Goal: Check status

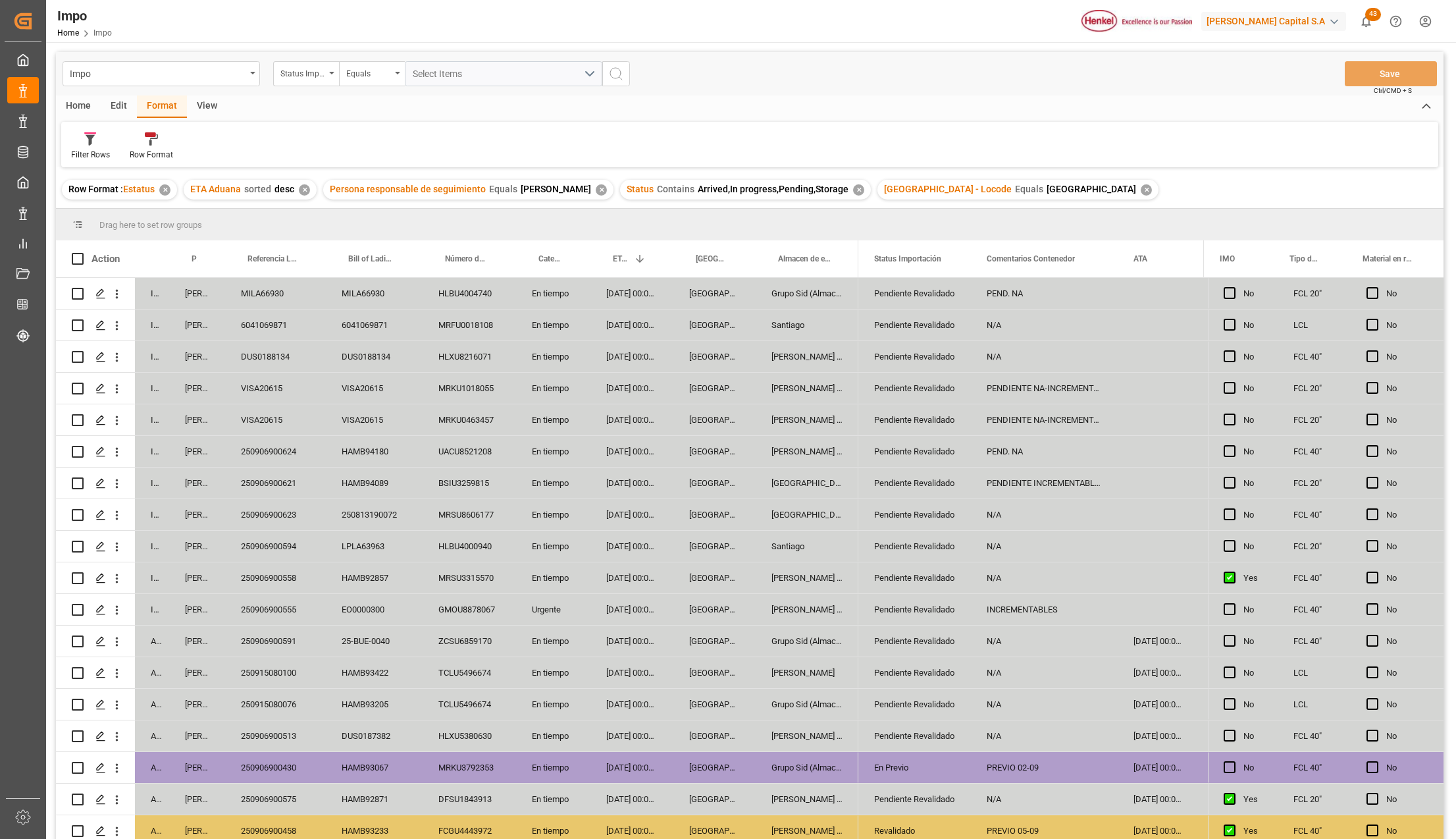
scroll to position [450, 0]
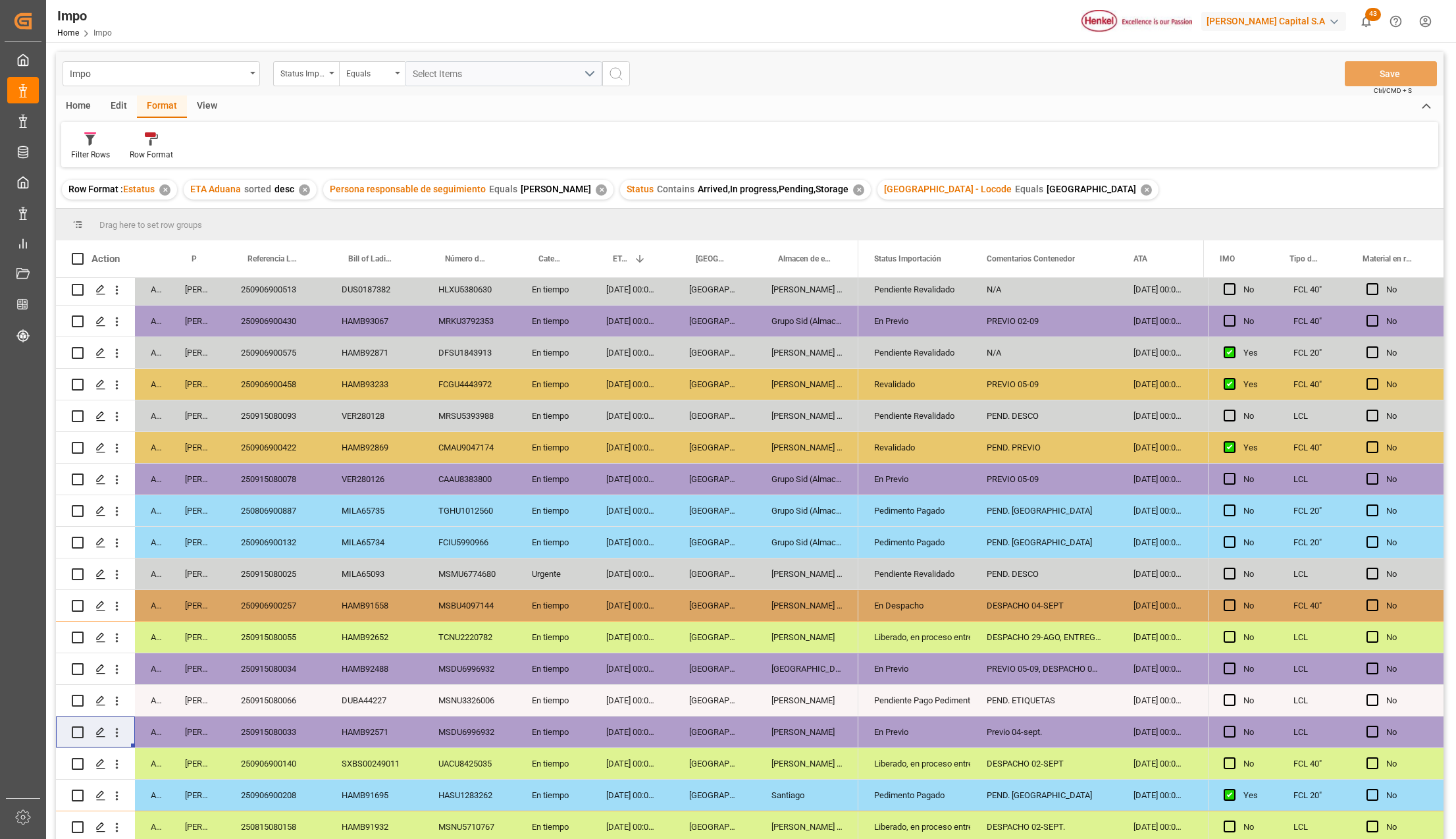
click at [902, 590] on div "En Despacho" at bounding box center [914, 605] width 81 height 30
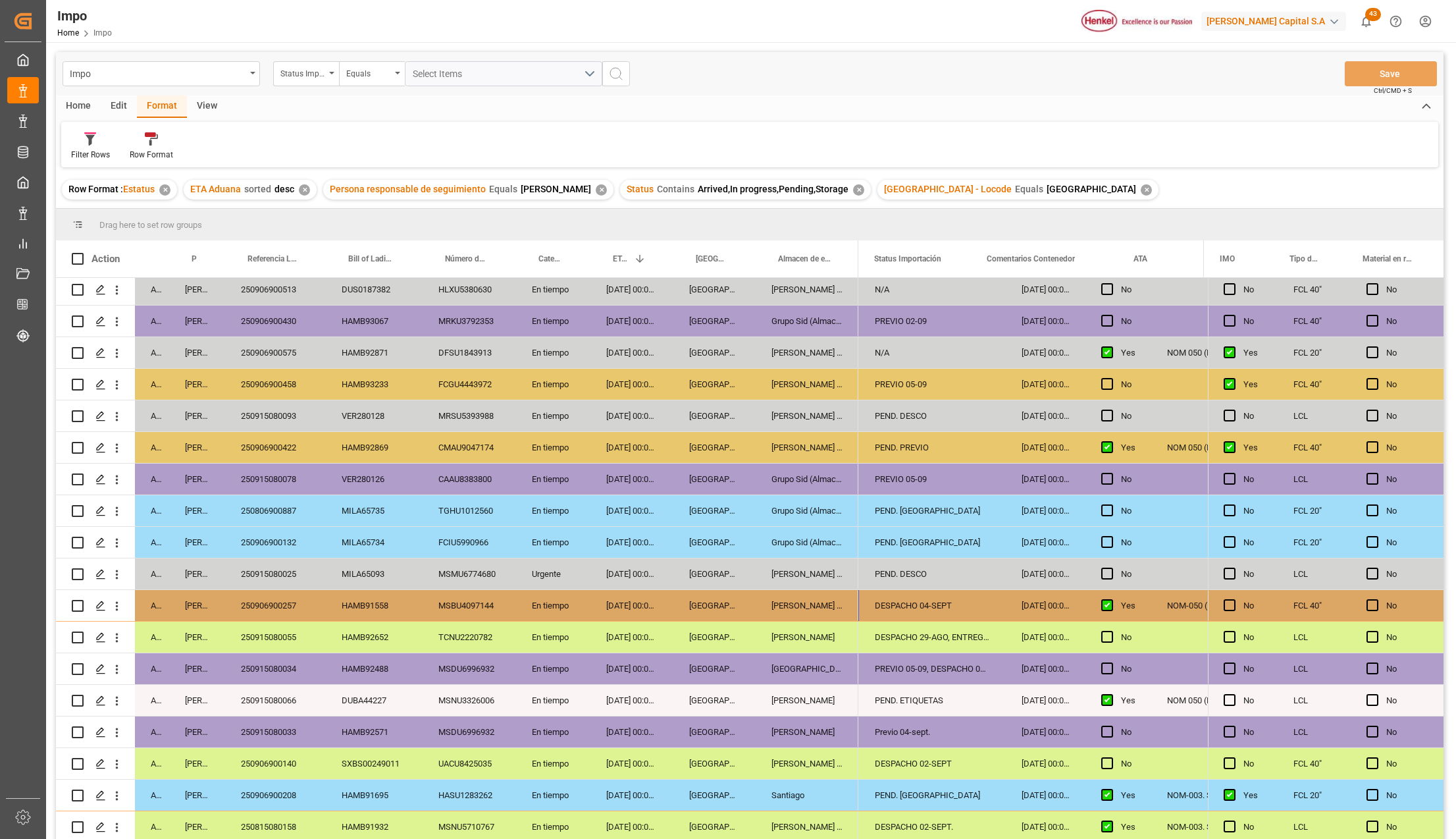
scroll to position [0, 0]
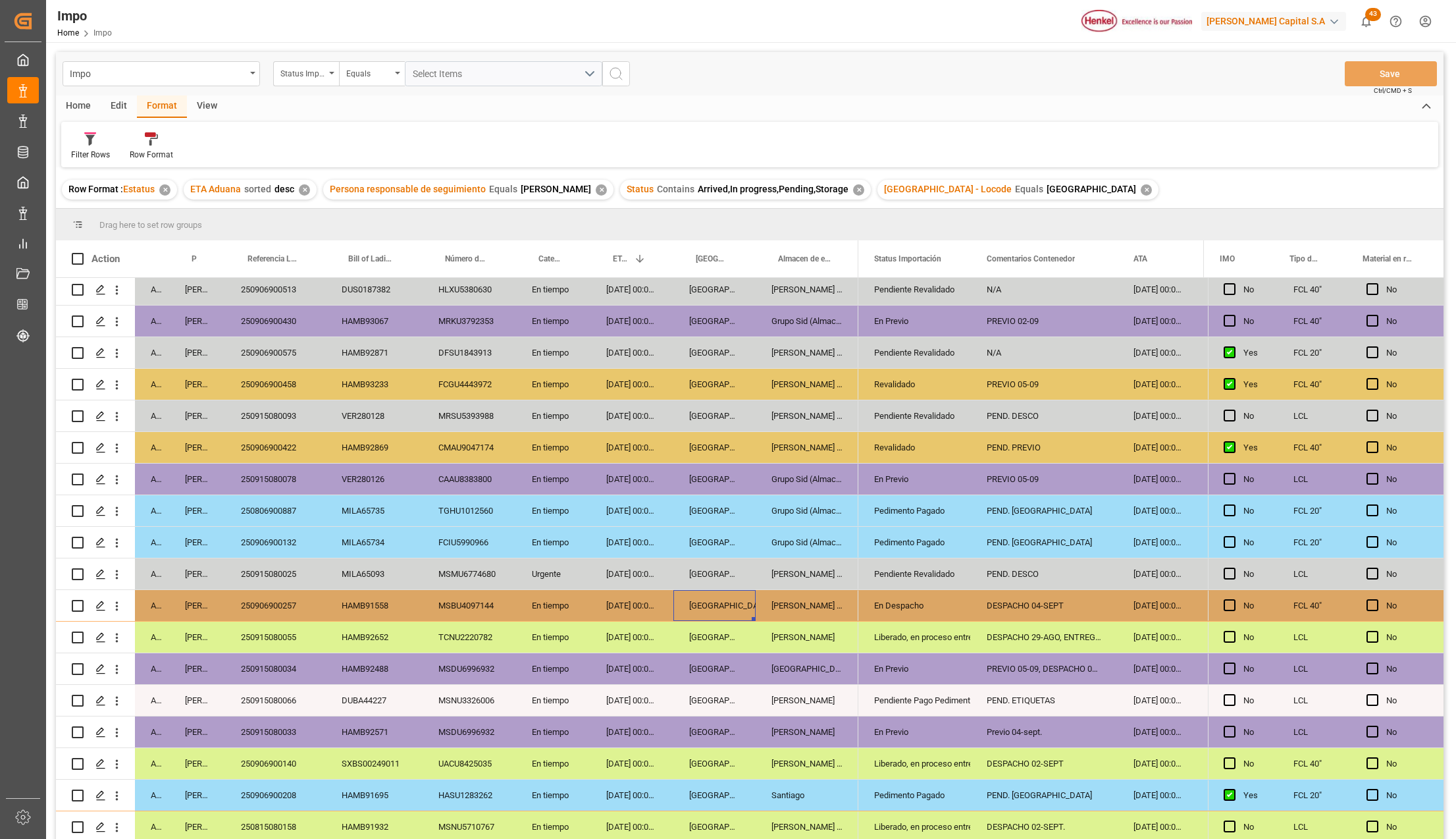
click at [275, 605] on div "250906900257" at bounding box center [275, 605] width 100 height 31
click at [898, 603] on div "En Despacho" at bounding box center [914, 605] width 81 height 30
click at [907, 627] on div "Liberado, en proceso entrega" at bounding box center [914, 637] width 81 height 30
click at [922, 600] on div "En Despacho" at bounding box center [914, 605] width 81 height 30
click at [998, 605] on div "DESPACHO 04-SEPT" at bounding box center [1044, 605] width 147 height 31
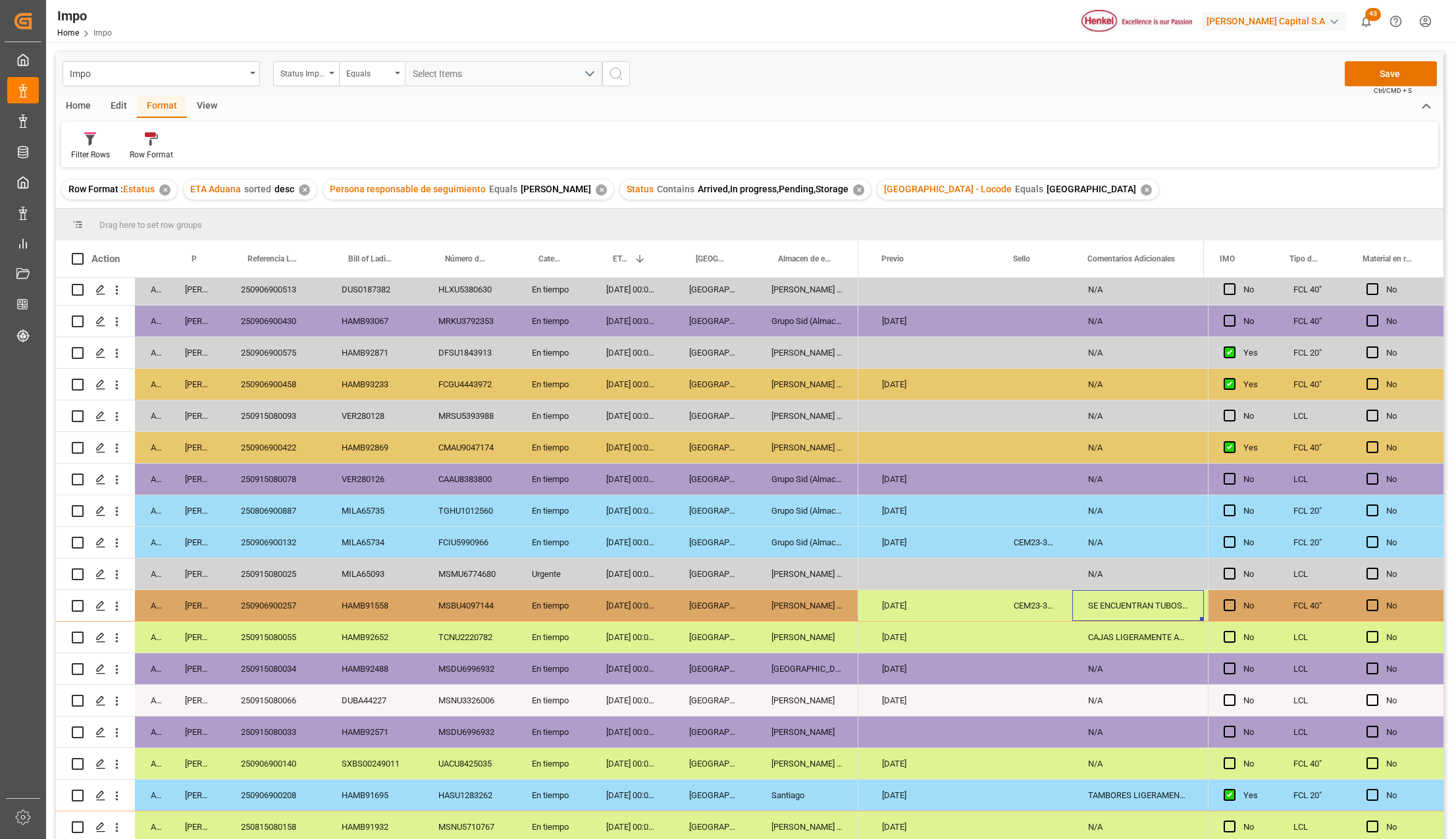
scroll to position [0, 2961]
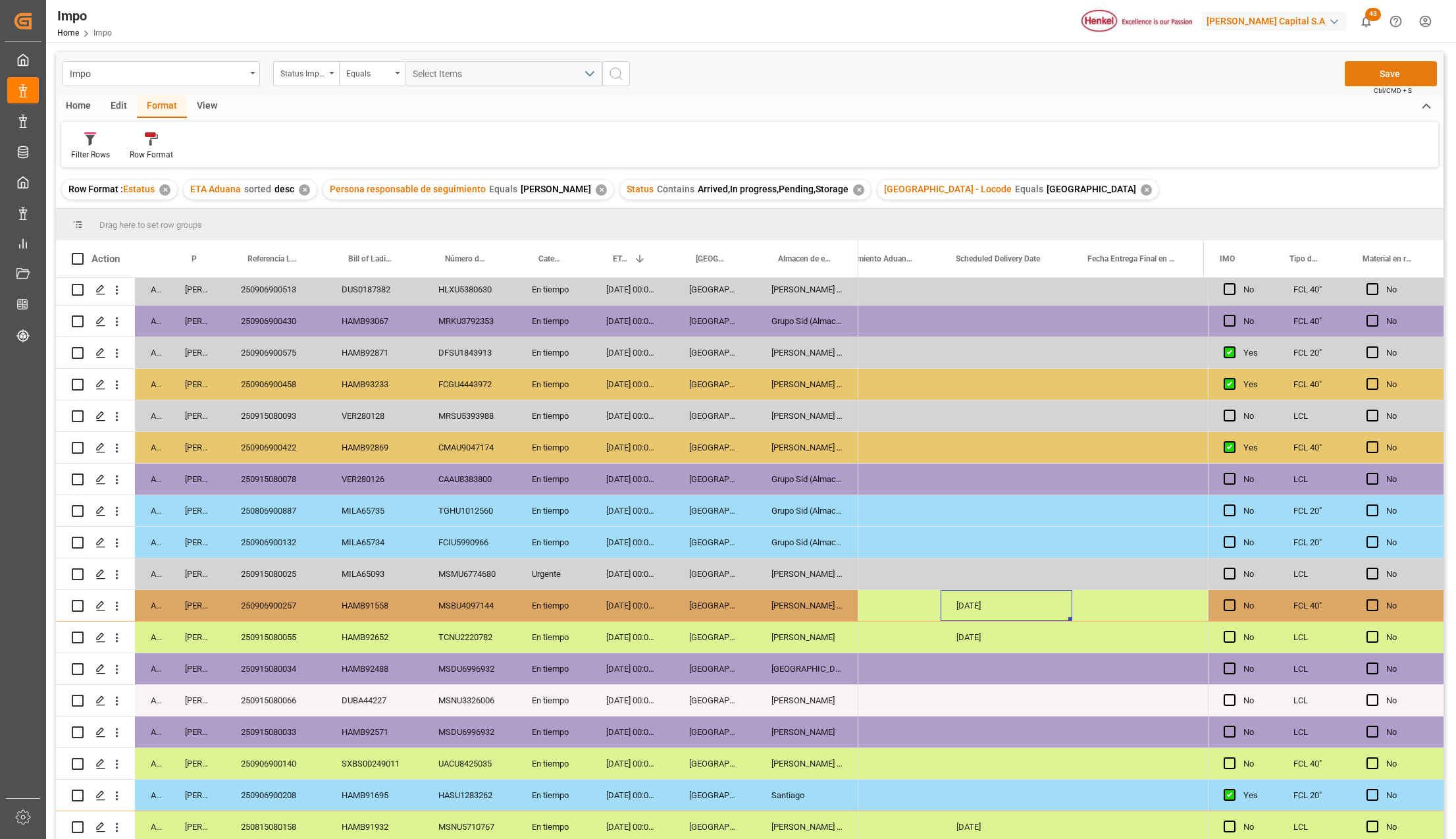
click at [1378, 79] on button "Save" at bounding box center [1391, 74] width 92 height 25
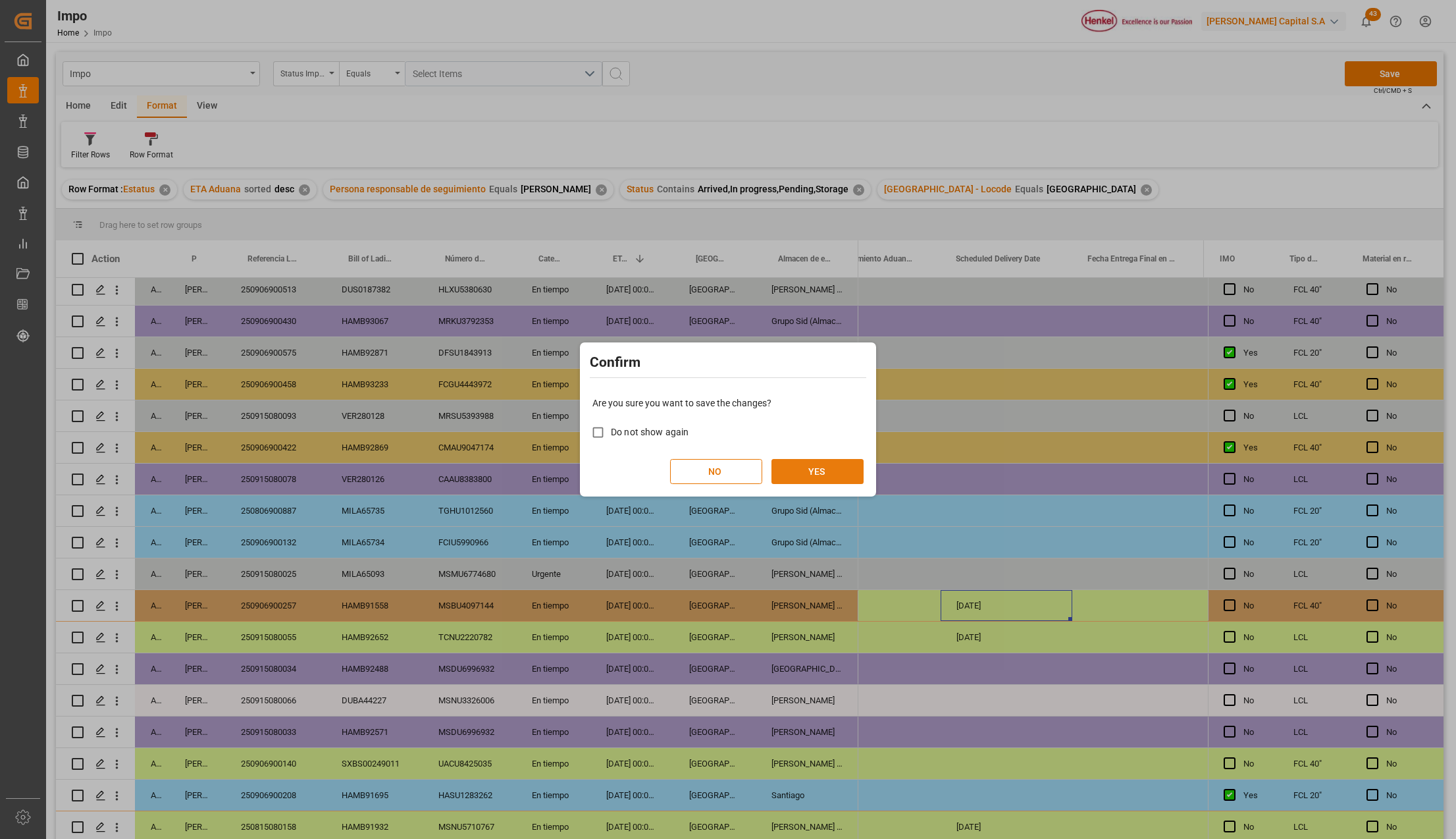
click at [825, 472] on button "YES" at bounding box center [817, 471] width 92 height 25
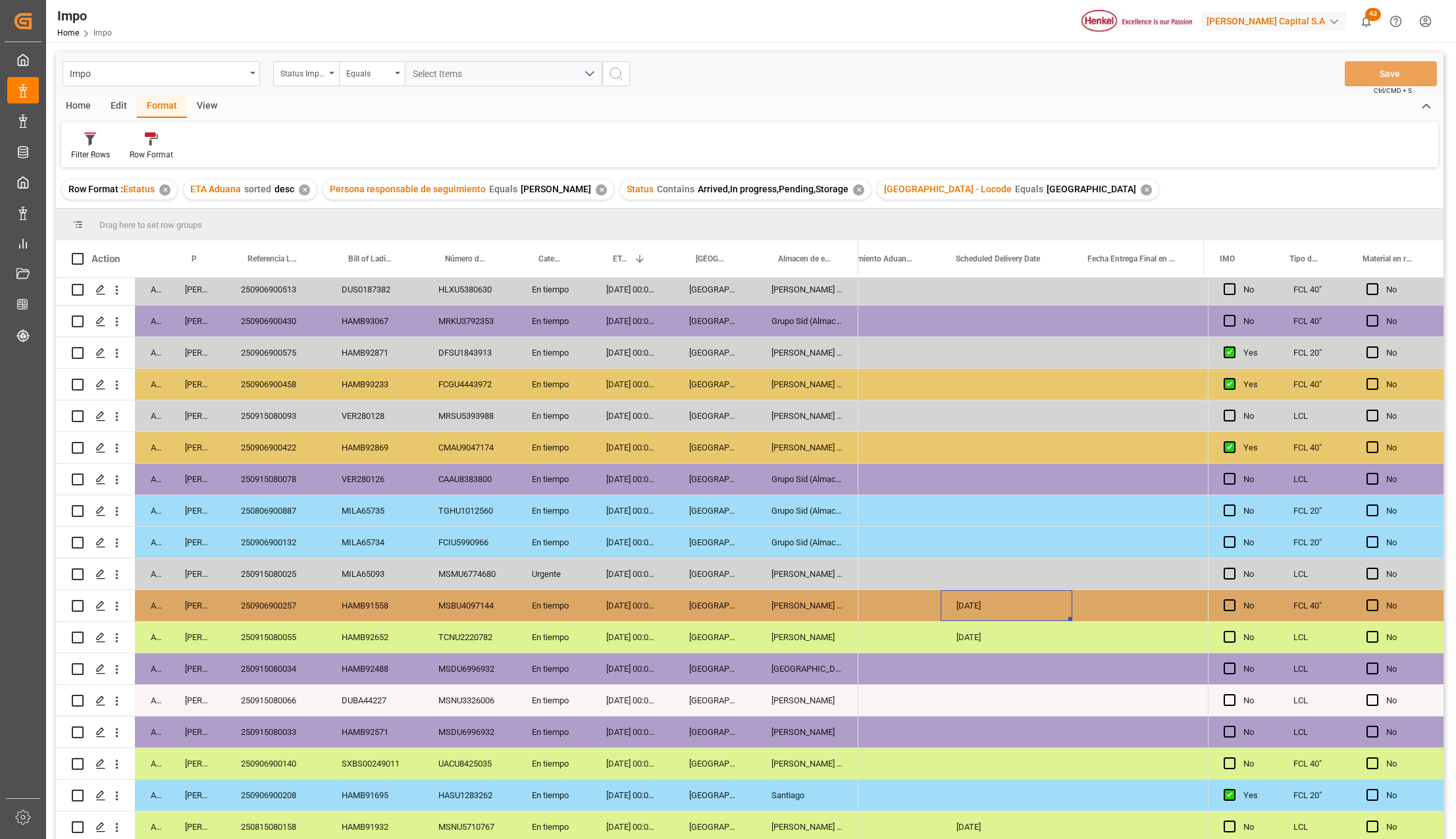
click at [759, 540] on div "Grupo Sid (Almacenaje y Distribucion AVIOR)" at bounding box center [806, 542] width 103 height 31
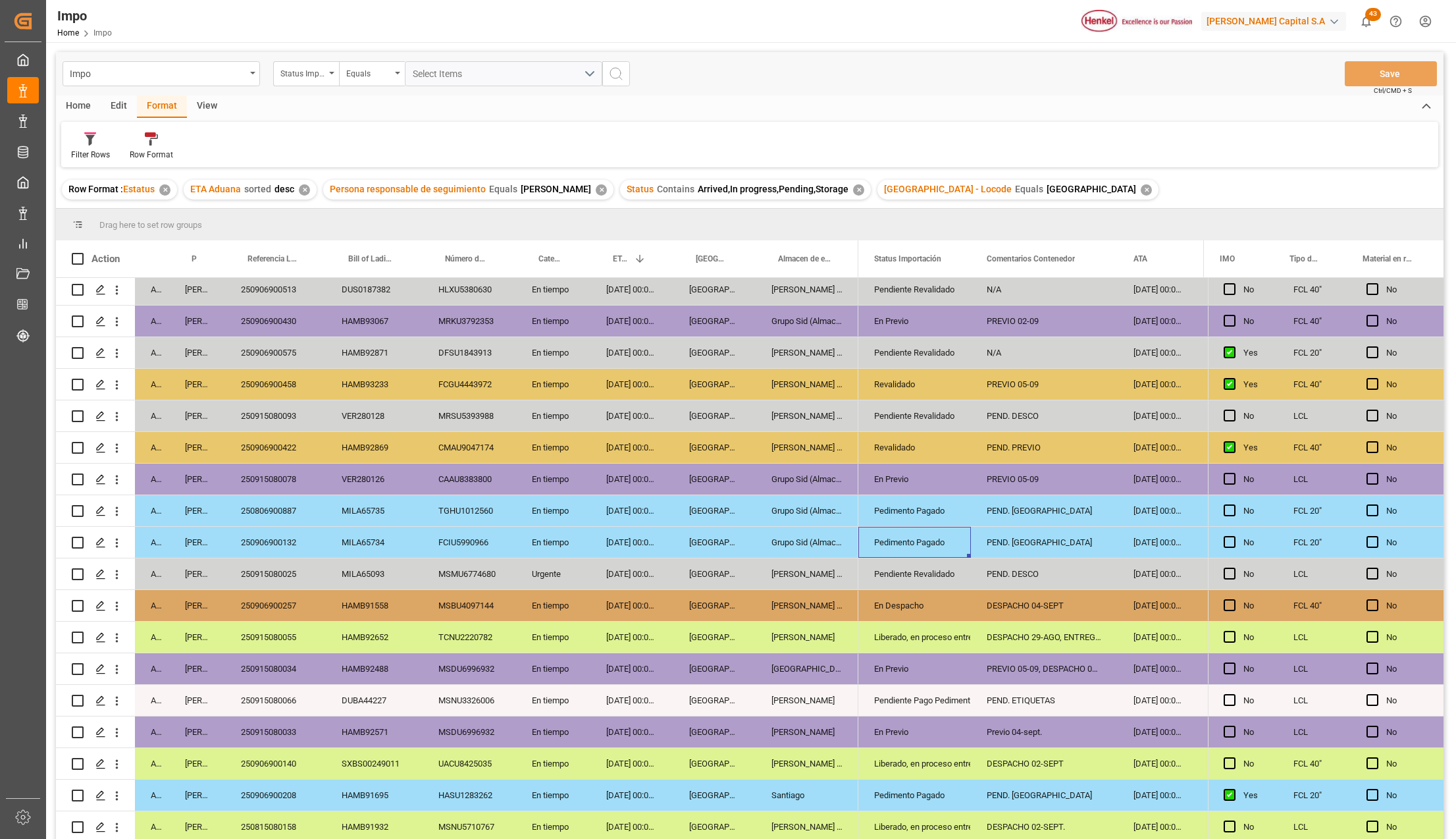
click at [266, 535] on div "250906900132" at bounding box center [275, 542] width 100 height 31
click at [898, 534] on div "Pedimento Pagado" at bounding box center [914, 543] width 81 height 30
click at [954, 540] on button "open menu" at bounding box center [946, 550] width 20 height 20
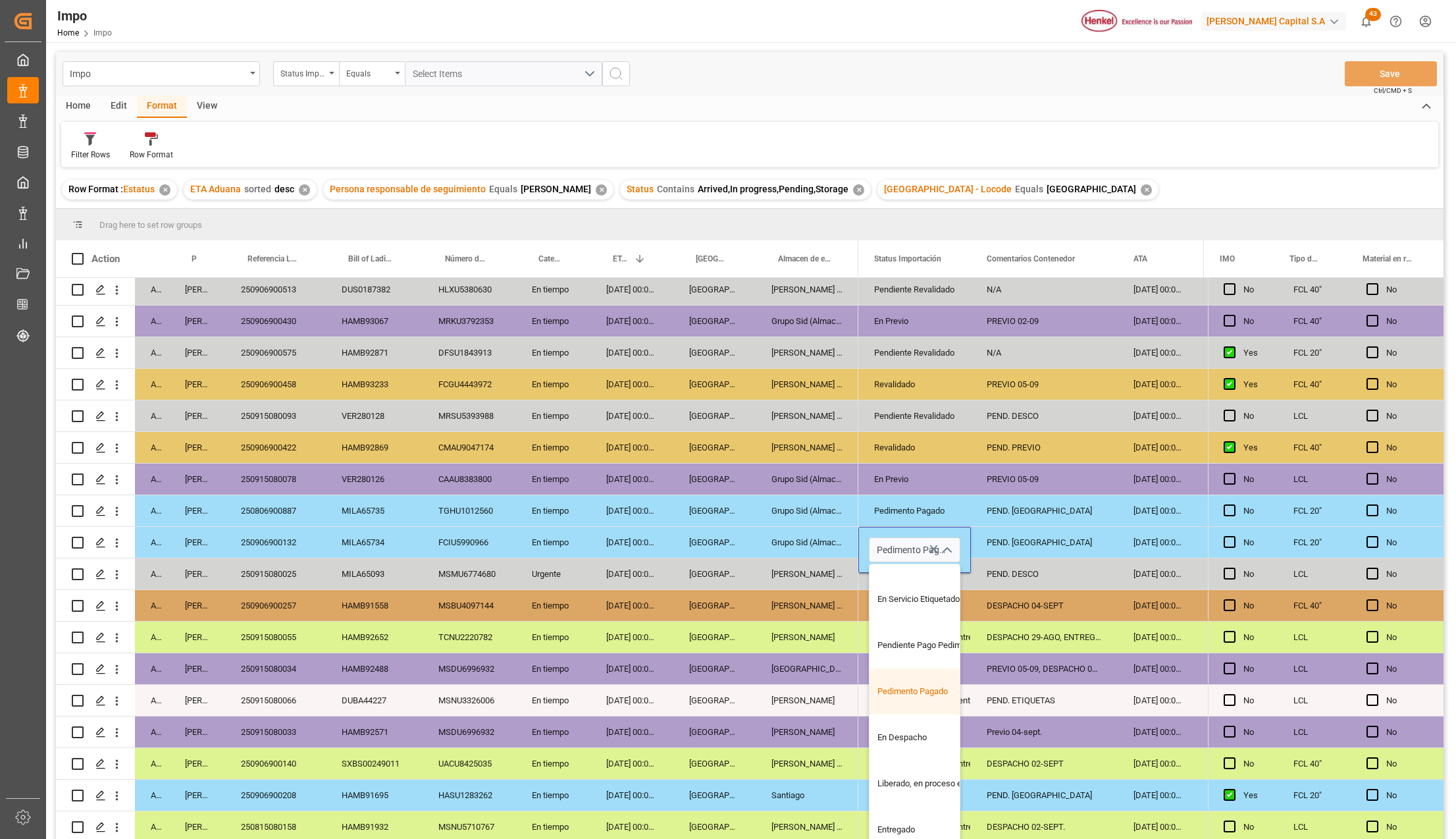
scroll to position [131, 0]
click at [903, 775] on div "Liberado, en proceso entrega" at bounding box center [931, 783] width 124 height 46
type input "Liberado, en proceso entrega"
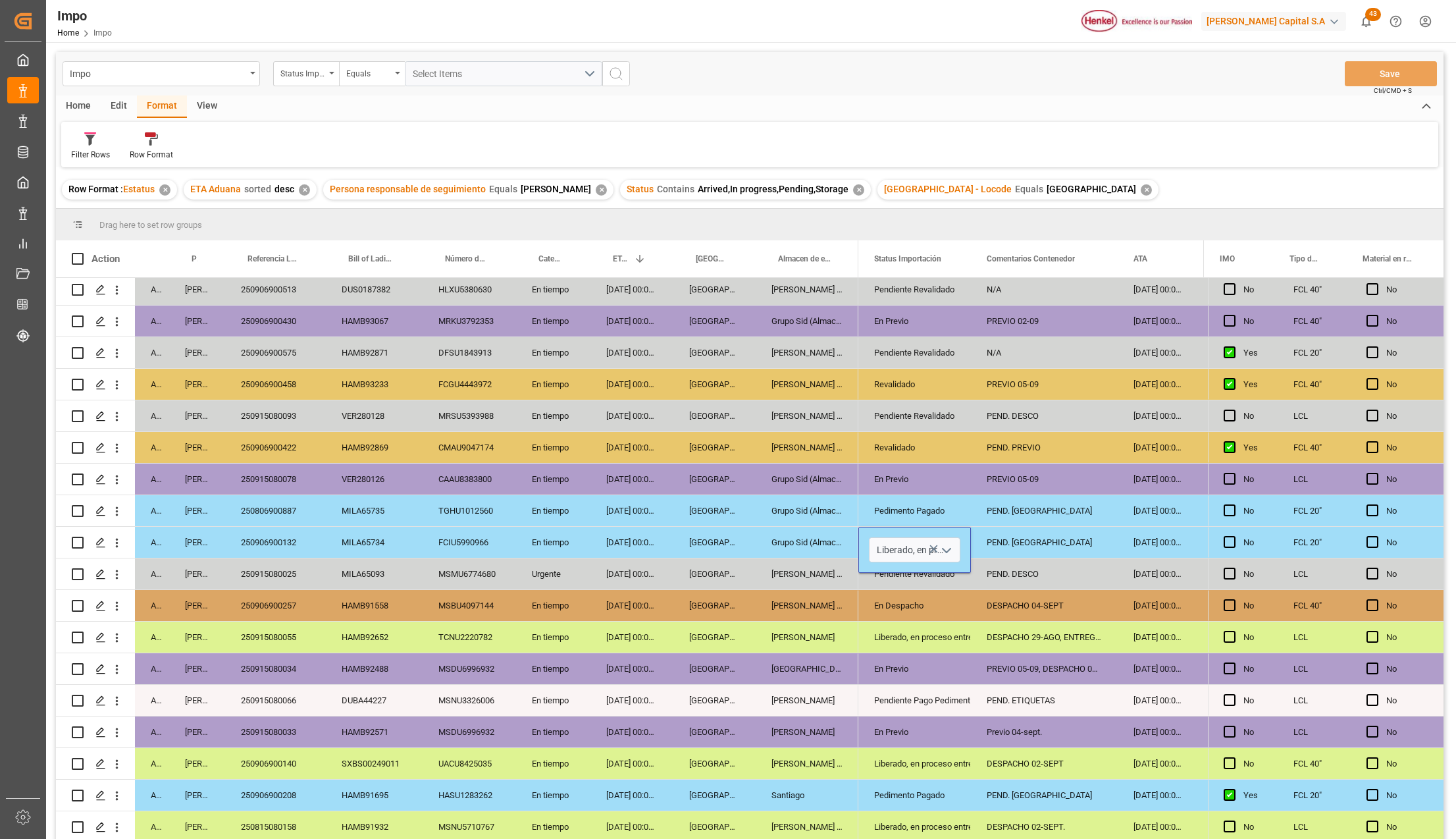
click at [916, 780] on div "Pedimento Pagado" at bounding box center [914, 795] width 81 height 30
click at [991, 698] on div "PEND. ETIQUETAS" at bounding box center [1044, 700] width 147 height 31
click at [1015, 533] on div "PEND. [GEOGRAPHIC_DATA]" at bounding box center [1044, 542] width 147 height 31
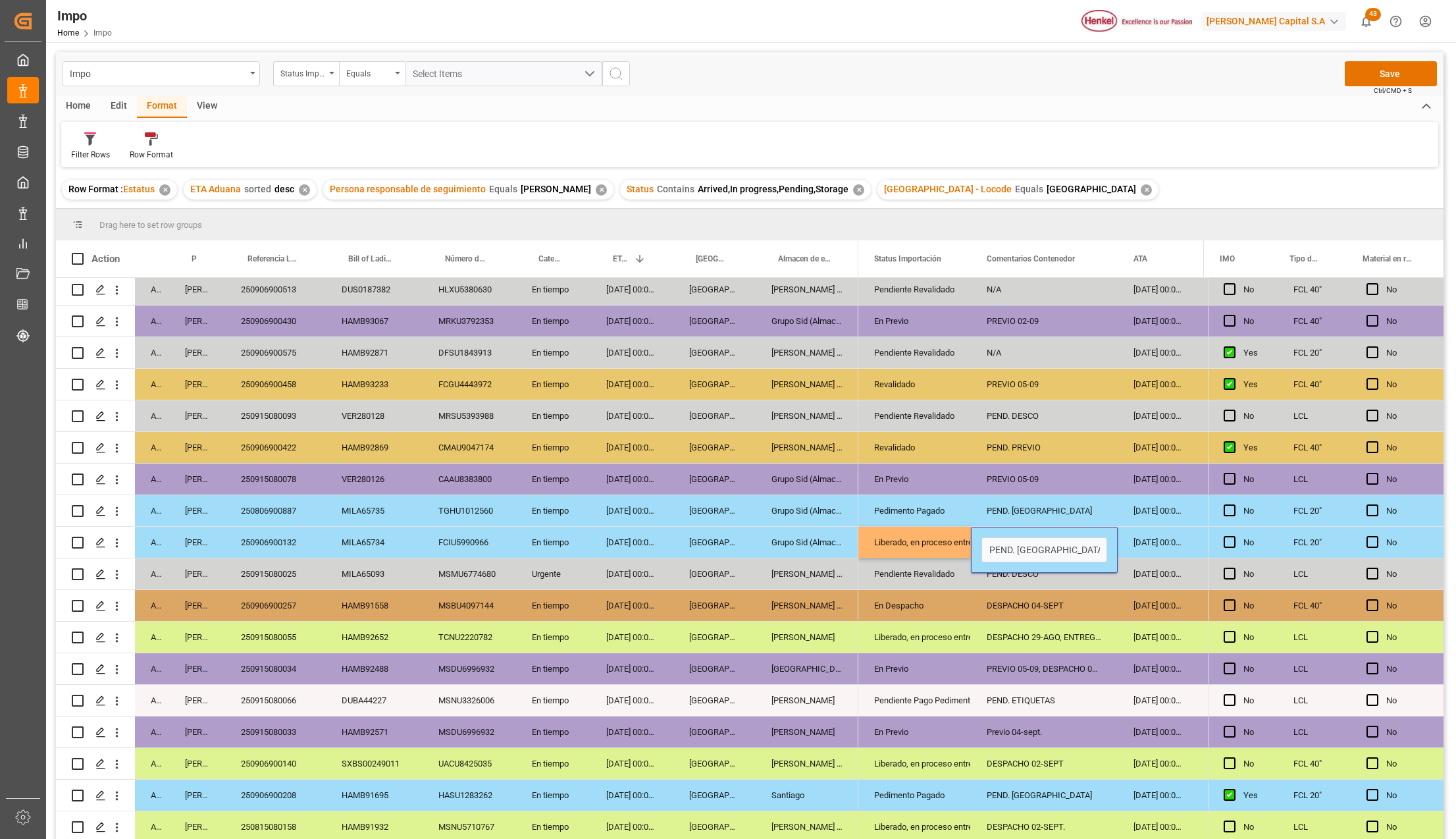
click at [1015, 537] on input "PEND. [GEOGRAPHIC_DATA]" at bounding box center [1044, 549] width 126 height 25
type input "DESPACHO 04-SEPT."
click at [983, 540] on div "DESPACHO 04-SEPT." at bounding box center [1044, 542] width 147 height 31
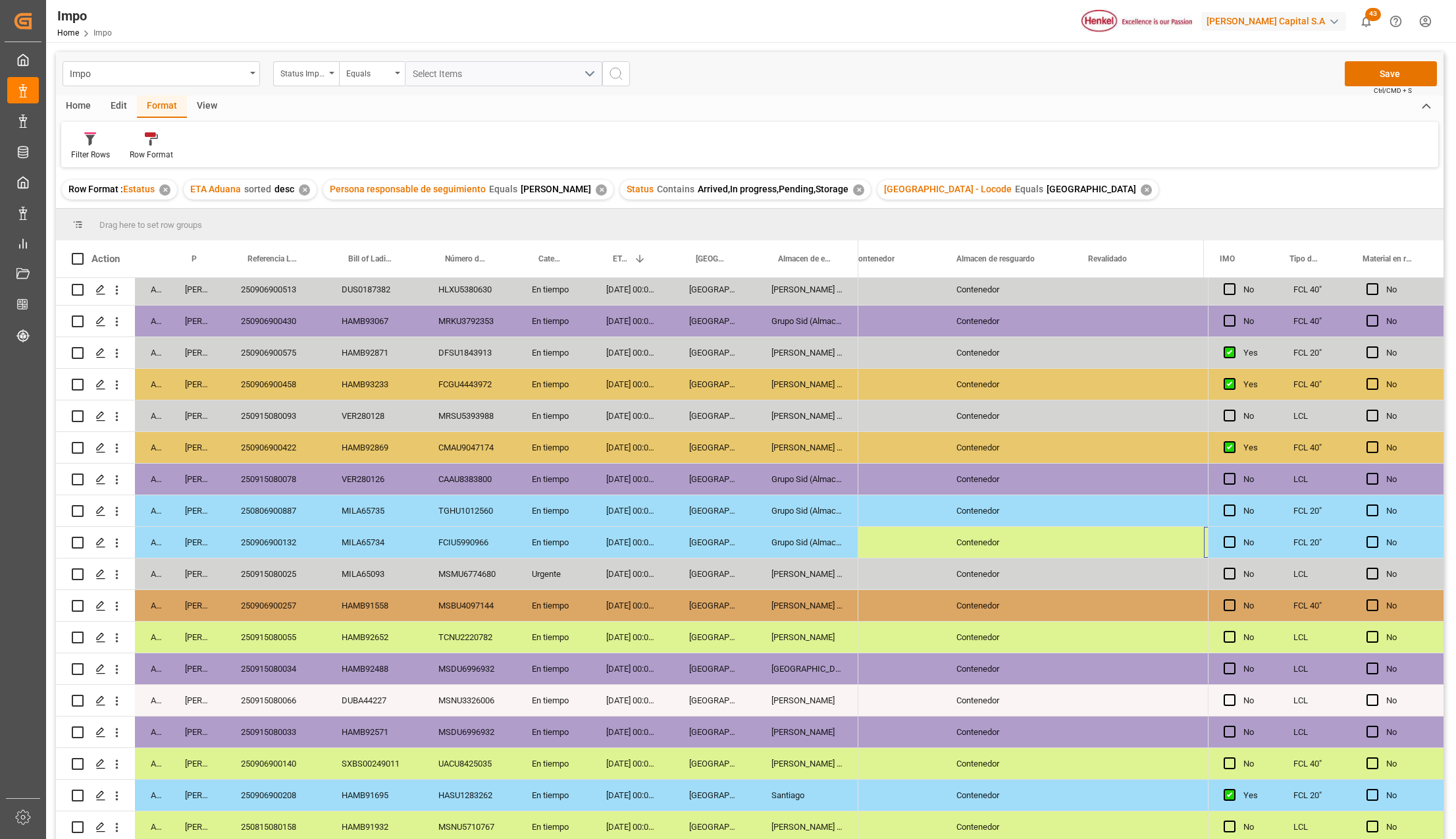
scroll to position [0, 2492]
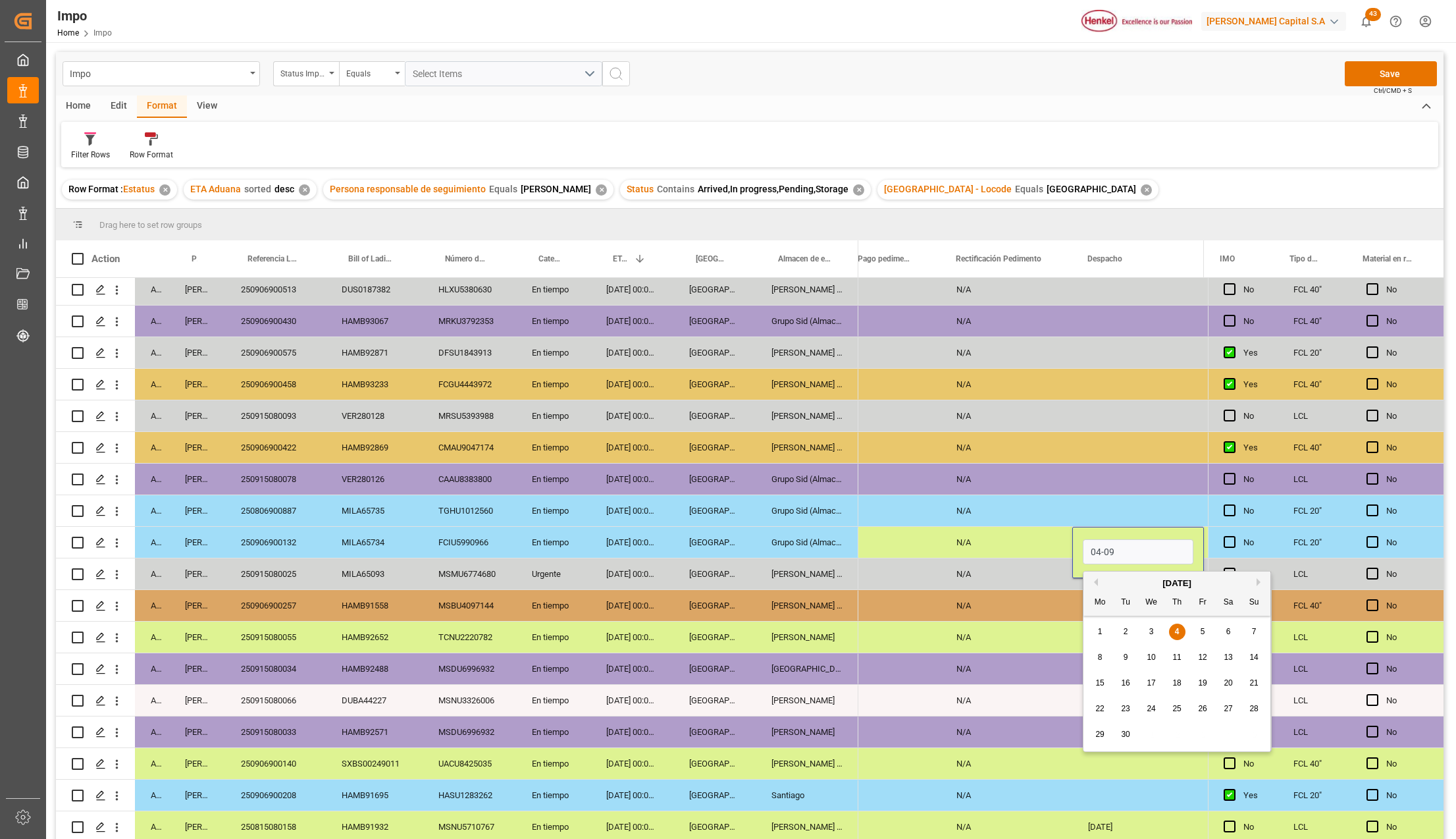
type input "[DATE]"
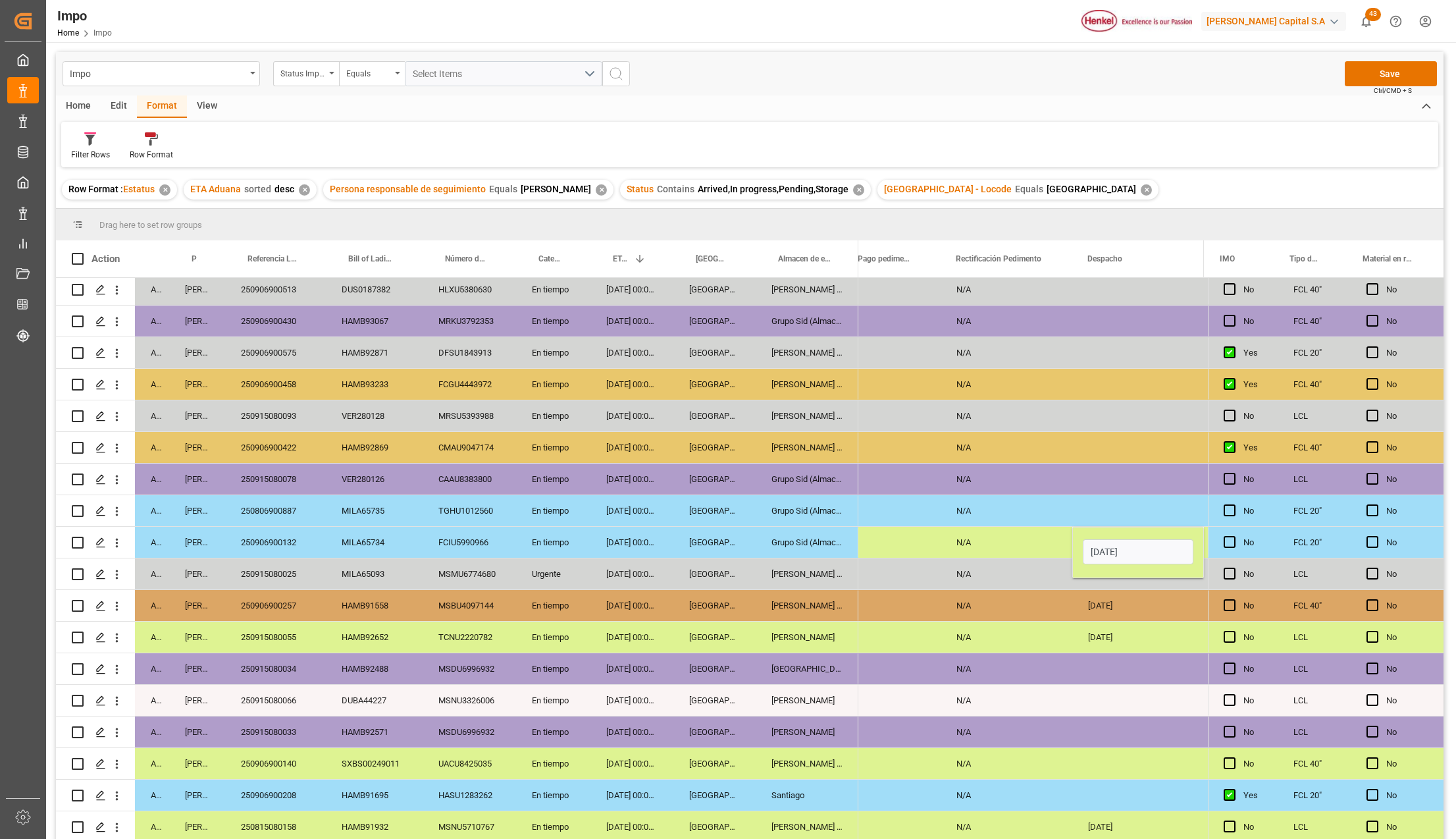
click at [975, 636] on div "N/A" at bounding box center [1006, 636] width 131 height 31
click at [1140, 541] on div "[DATE]" at bounding box center [1138, 542] width 131 height 31
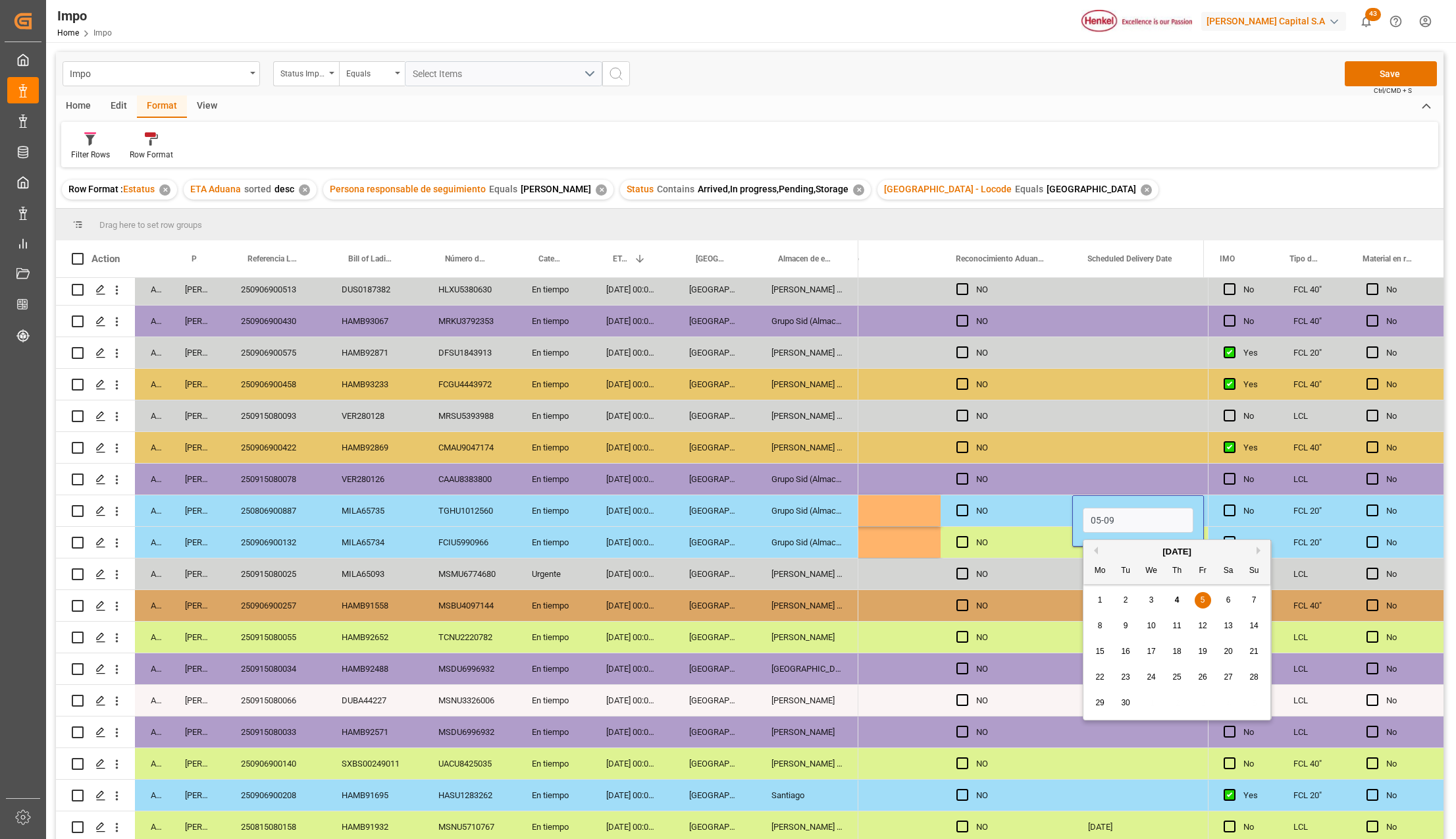
type input "[DATE]"
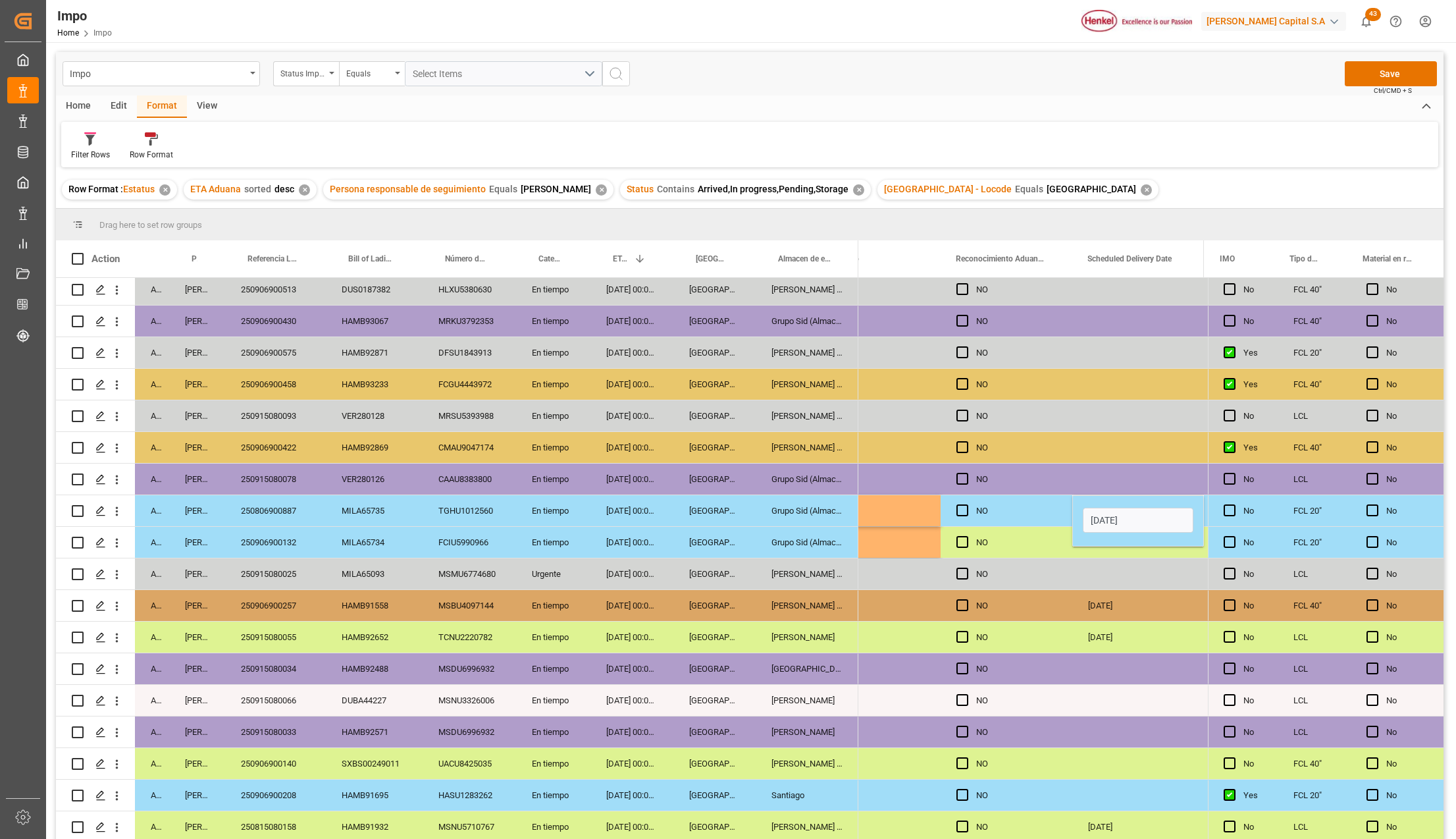
click at [1136, 572] on div "Press SPACE to select this row." at bounding box center [1138, 574] width 131 height 31
click at [1128, 517] on div "[DATE]" at bounding box center [1138, 510] width 131 height 31
click at [1120, 546] on div "Press SPACE to select this row." at bounding box center [1138, 542] width 131 height 31
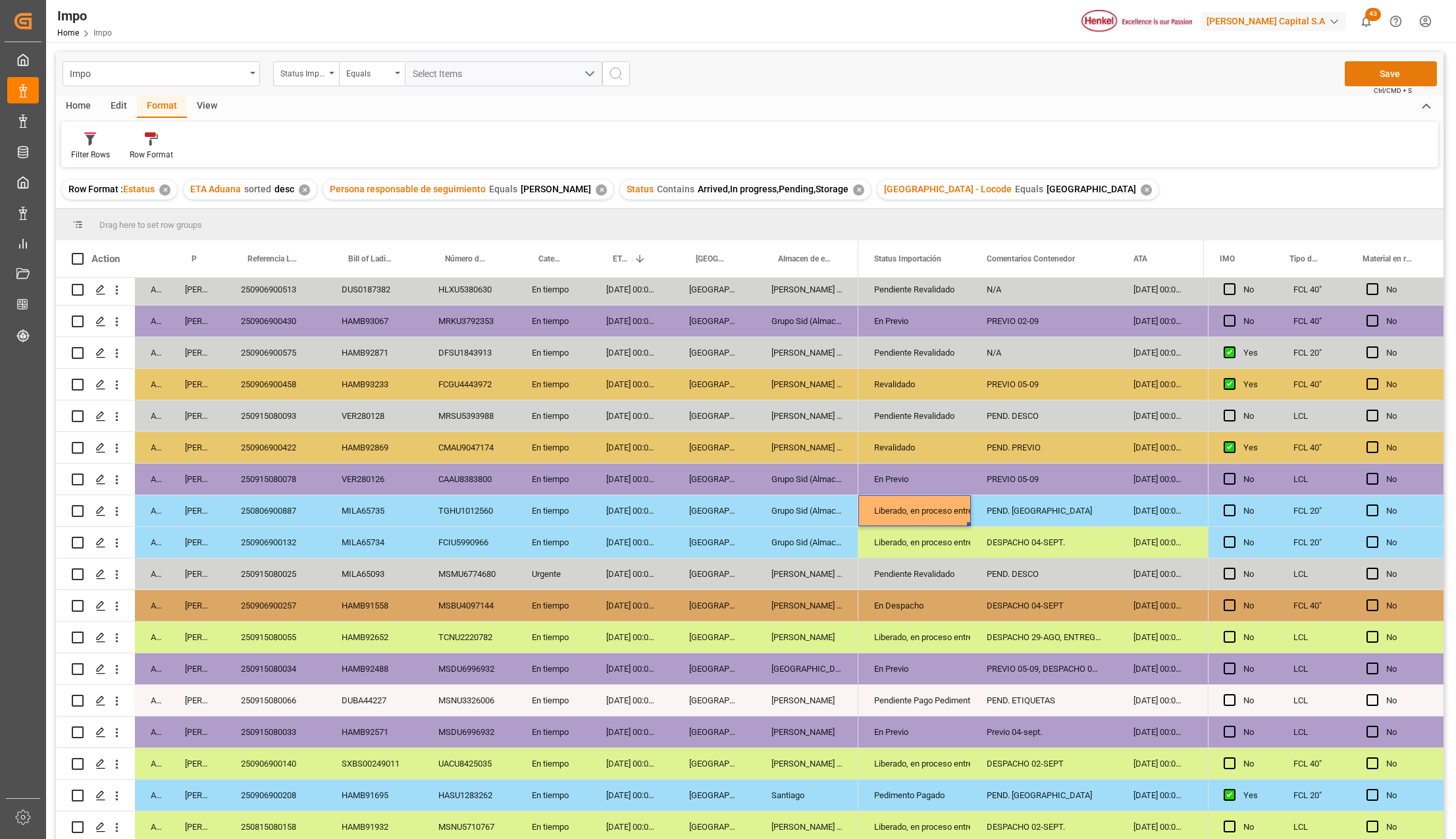
click at [1365, 72] on button "Save" at bounding box center [1391, 74] width 92 height 25
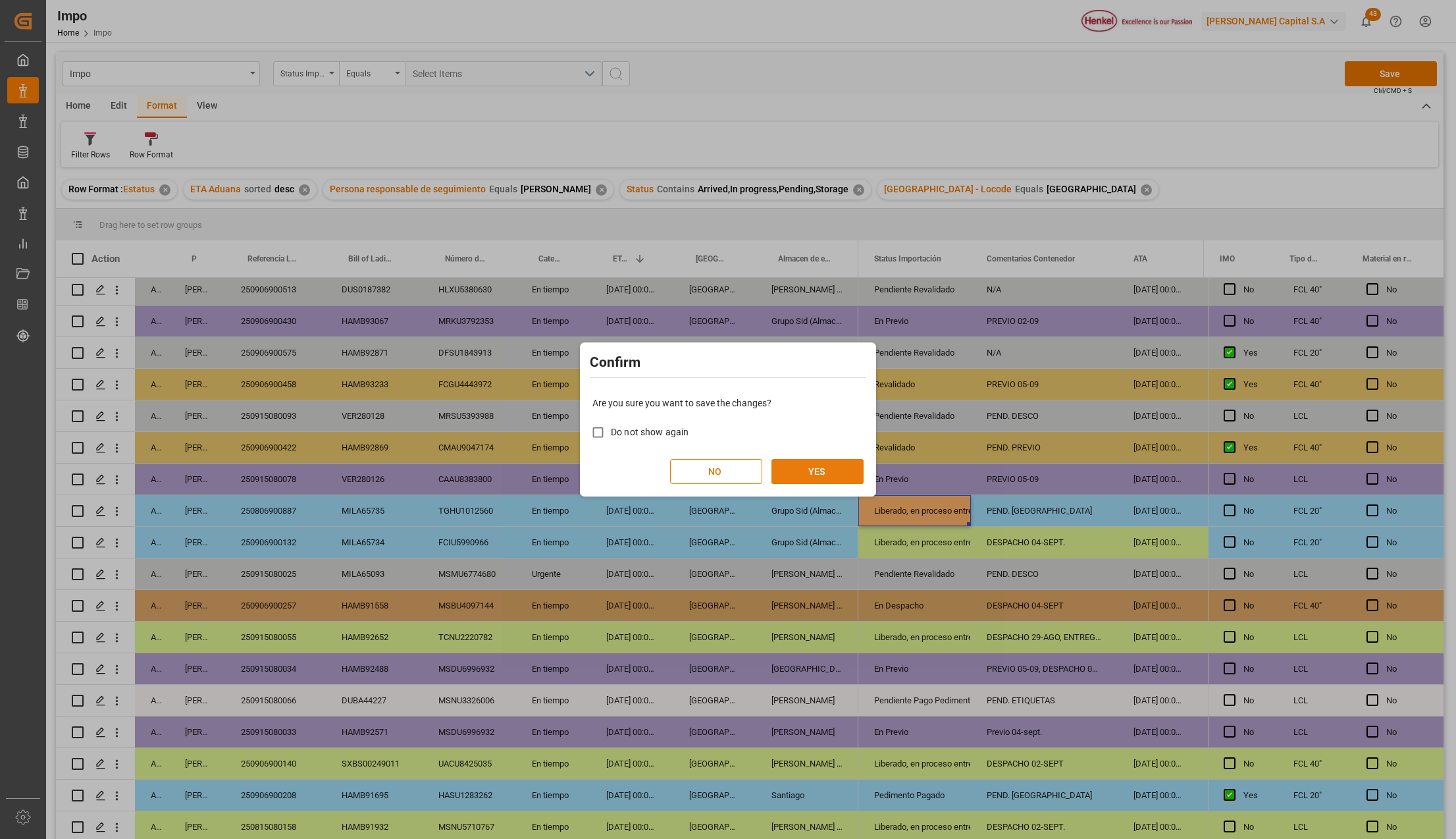
click at [825, 471] on button "YES" at bounding box center [817, 471] width 92 height 25
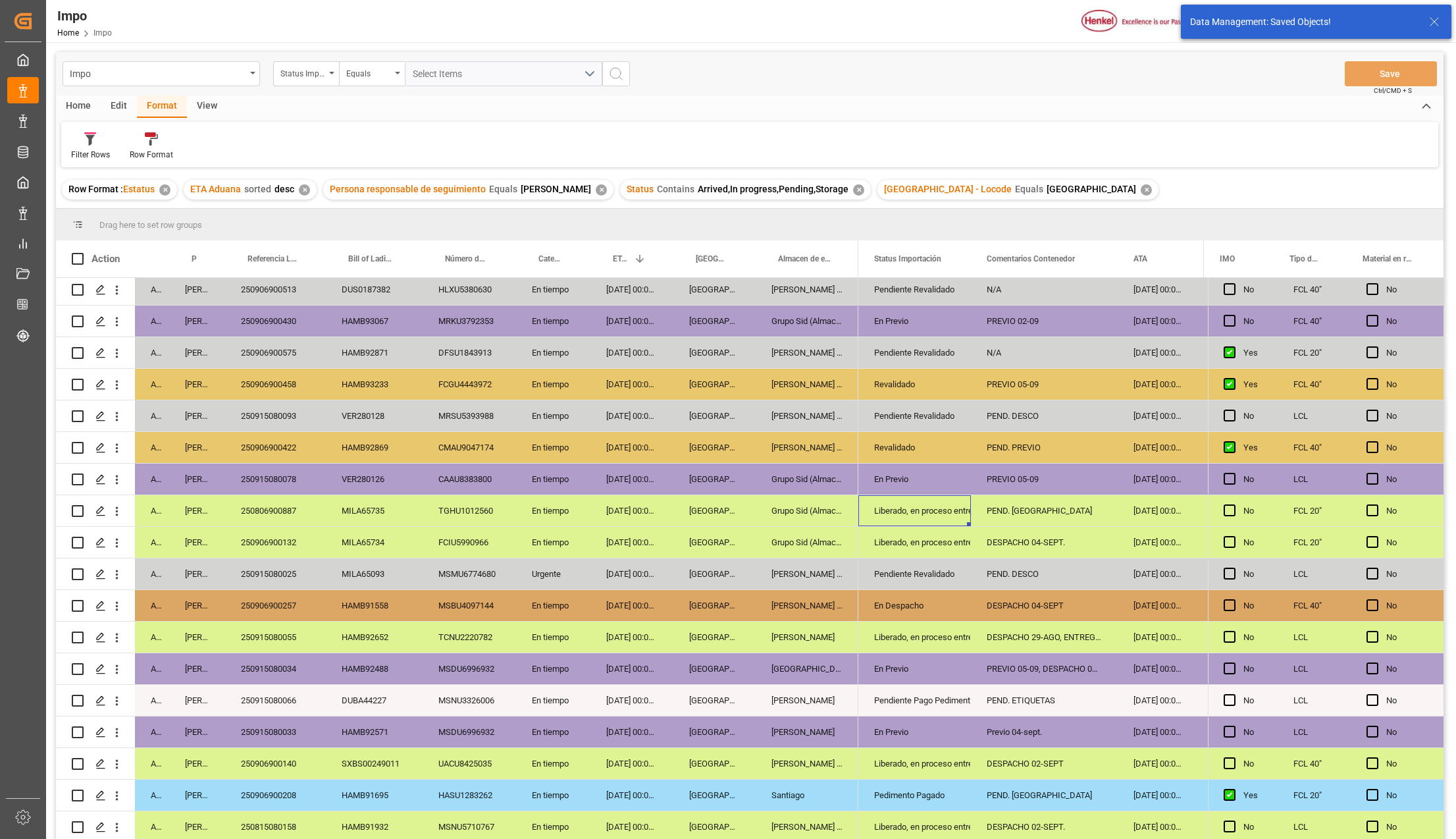
drag, startPoint x: 460, startPoint y: 558, endPoint x: 378, endPoint y: 522, distance: 89.6
click at [460, 558] on div "MSMU6774680" at bounding box center [470, 574] width 94 height 31
click at [281, 503] on div "250806900887" at bounding box center [275, 510] width 100 height 31
click at [1021, 780] on div "PEND. [GEOGRAPHIC_DATA]" at bounding box center [1044, 795] width 147 height 31
click at [909, 759] on div "Liberado, en proceso entrega" at bounding box center [914, 764] width 81 height 30
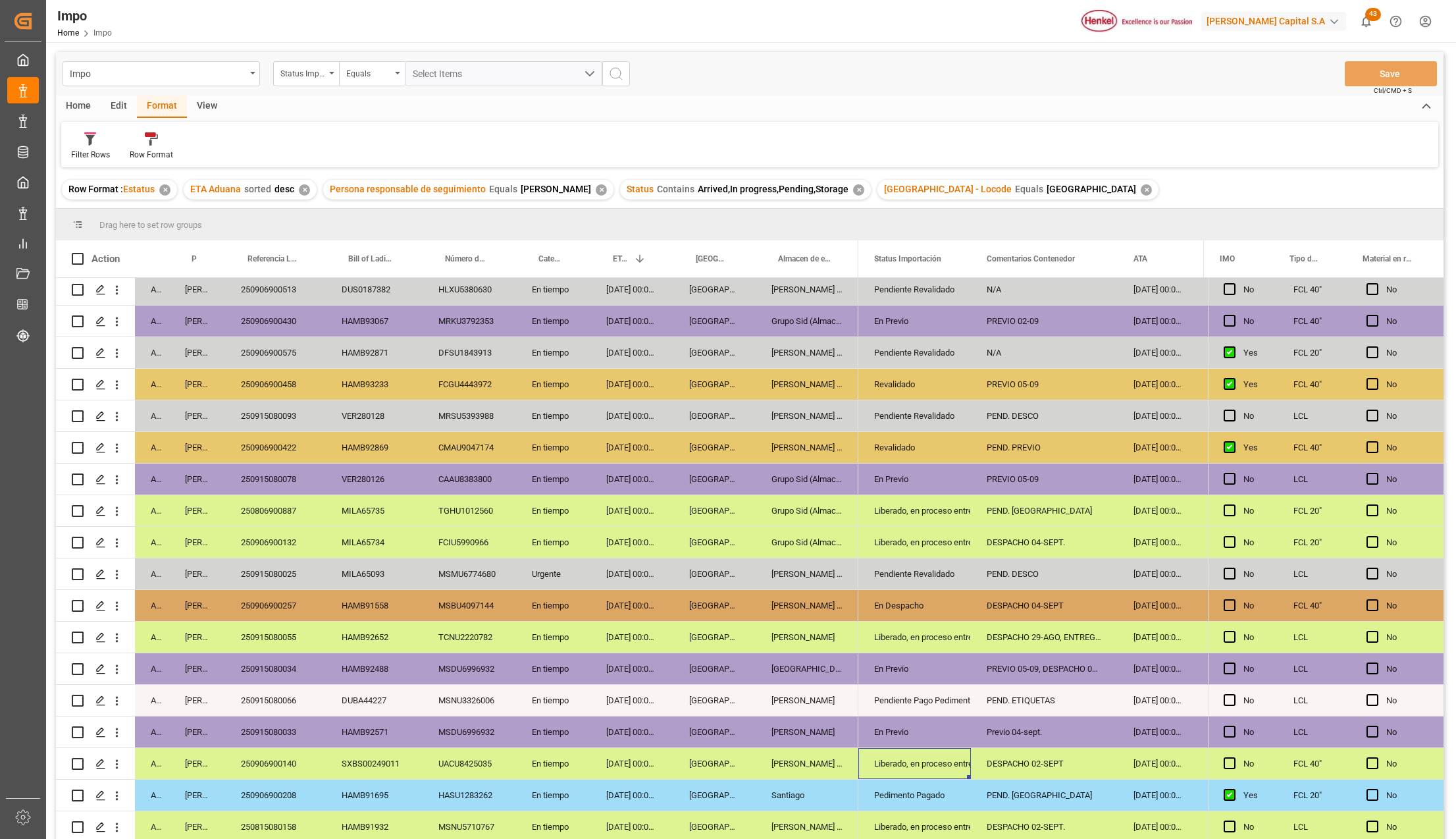
click at [909, 784] on div "Pedimento Pagado" at bounding box center [914, 795] width 81 height 30
click at [1017, 795] on div "PEND. [GEOGRAPHIC_DATA]" at bounding box center [1044, 795] width 147 height 31
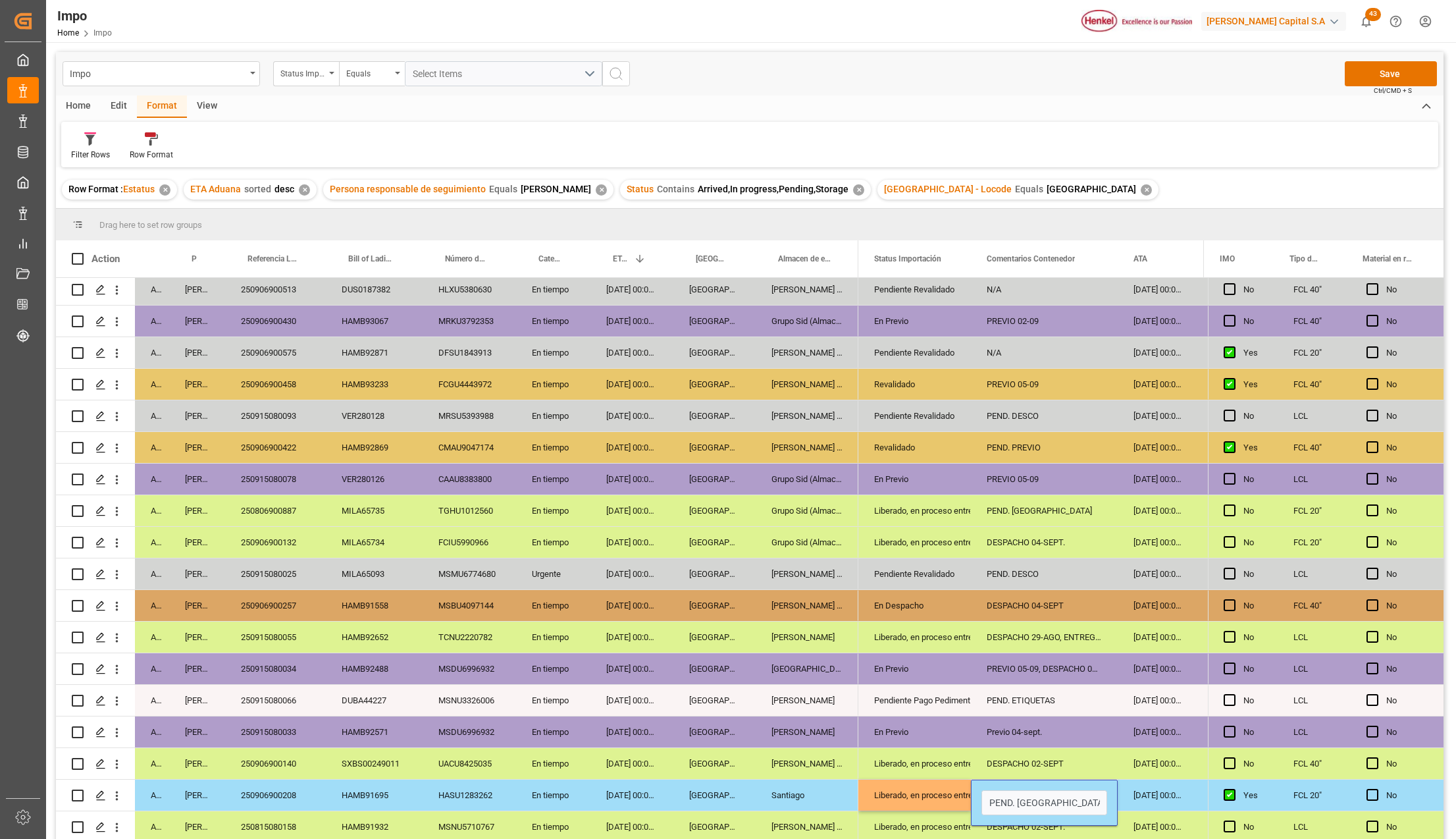
click at [1017, 795] on input "PEND. [GEOGRAPHIC_DATA]" at bounding box center [1044, 802] width 126 height 25
type input "DESPACHO 04-SEPT."
click at [1374, 90] on span "Ctrl/CMD + S" at bounding box center [1393, 90] width 39 height 10
click at [1371, 76] on button "Save" at bounding box center [1391, 74] width 92 height 25
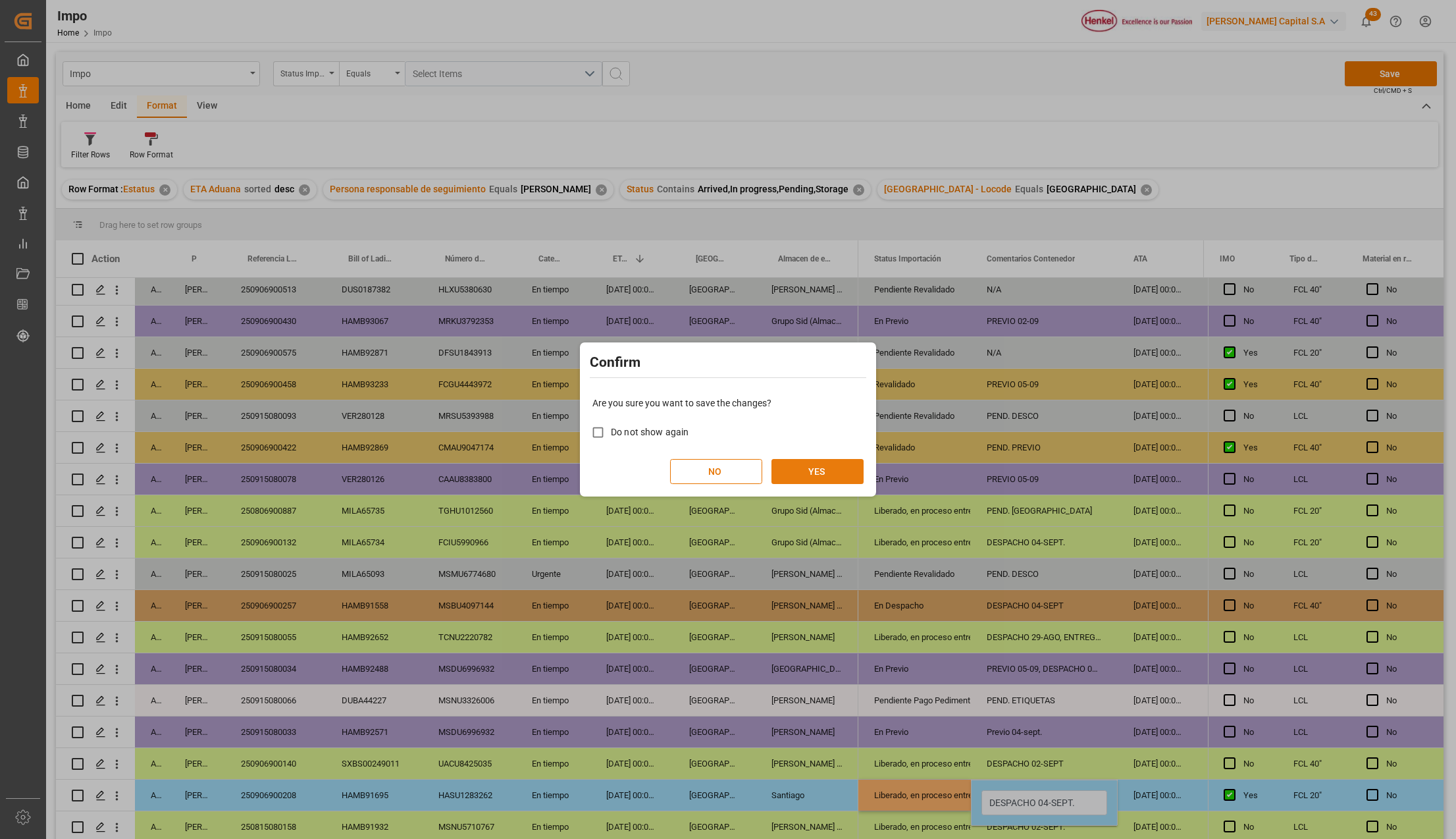
click at [789, 474] on button "YES" at bounding box center [817, 471] width 92 height 25
